Goal: Navigation & Orientation: Go to known website

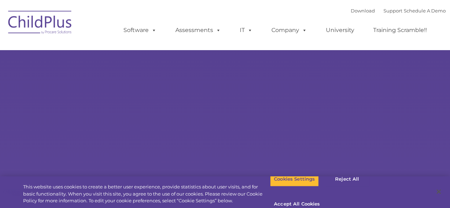
select select "MEDIUM"
click at [324, 197] on button "Accept All Cookies" at bounding box center [297, 204] width 54 height 15
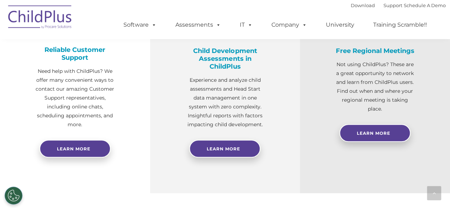
scroll to position [277, 0]
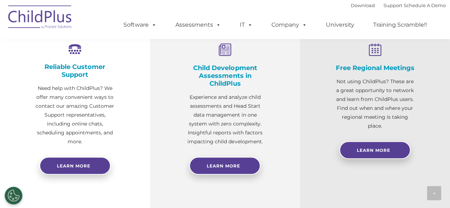
click at [57, 27] on img at bounding box center [40, 18] width 71 height 36
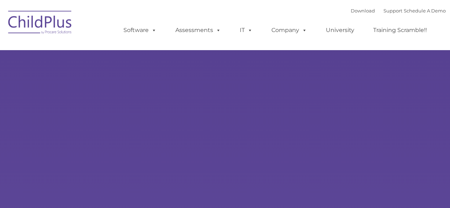
select select "MEDIUM"
